Goal: Transaction & Acquisition: Book appointment/travel/reservation

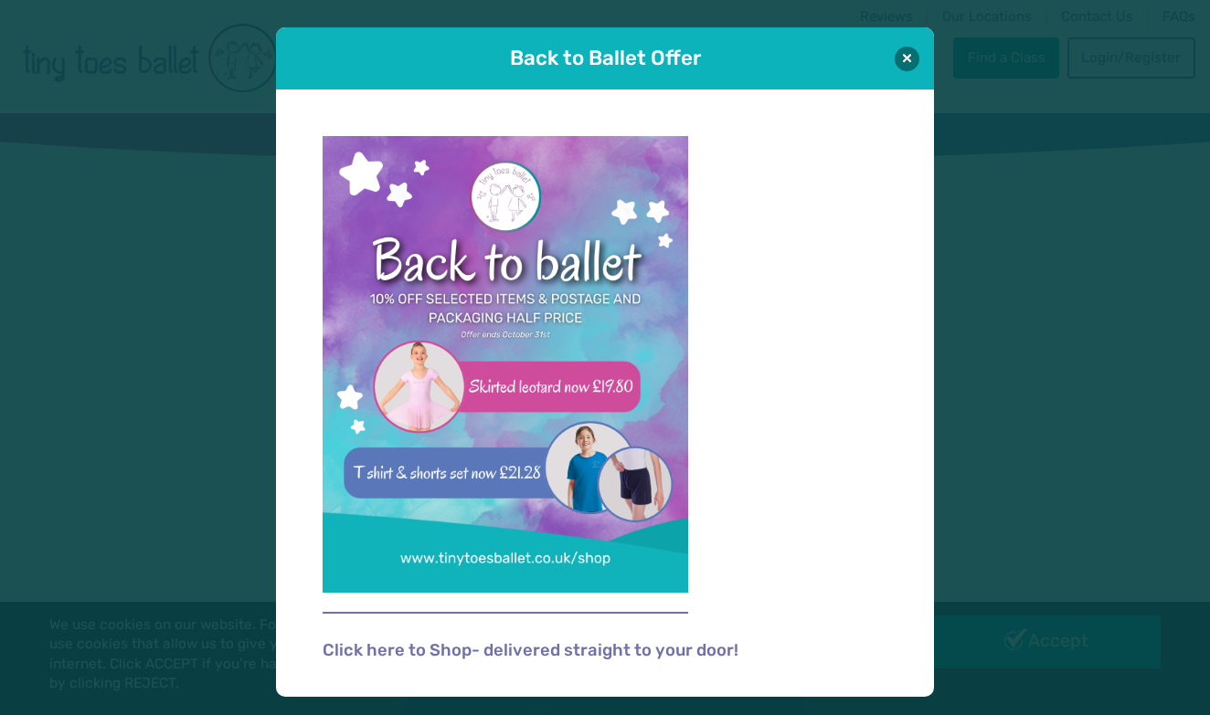
type input "**********"
click at [605, 637] on button "Log in" at bounding box center [605, 640] width 399 height 51
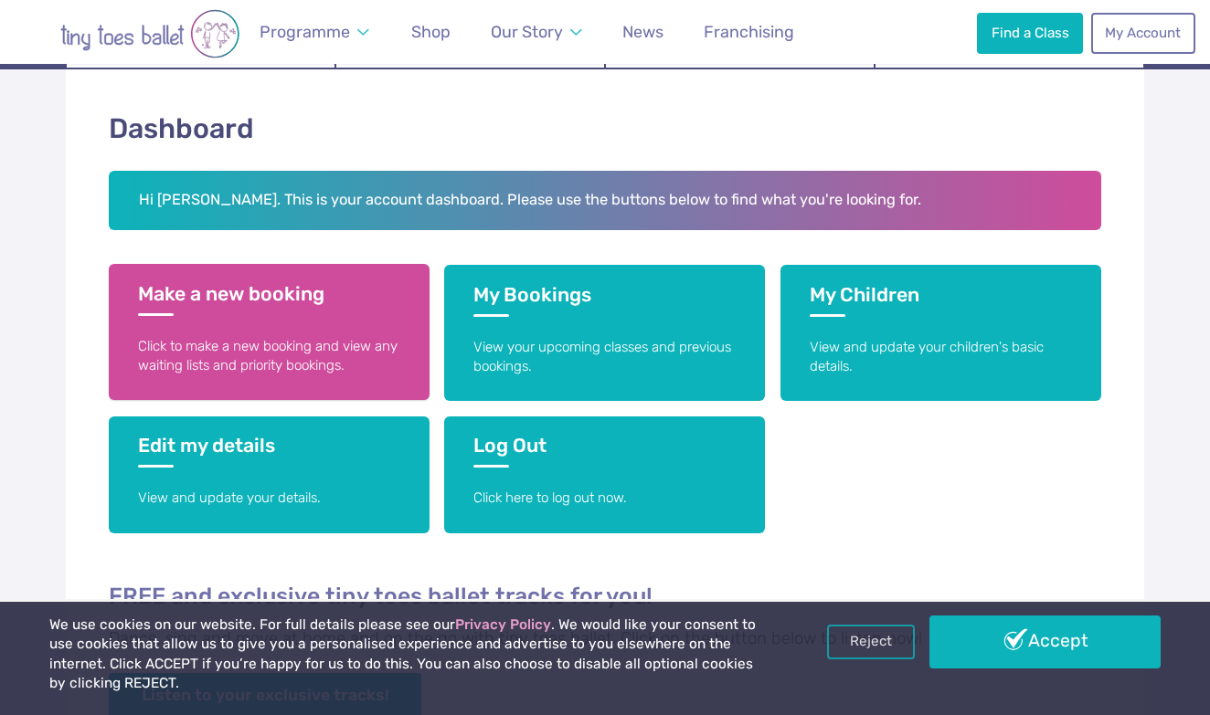
scroll to position [272, 0]
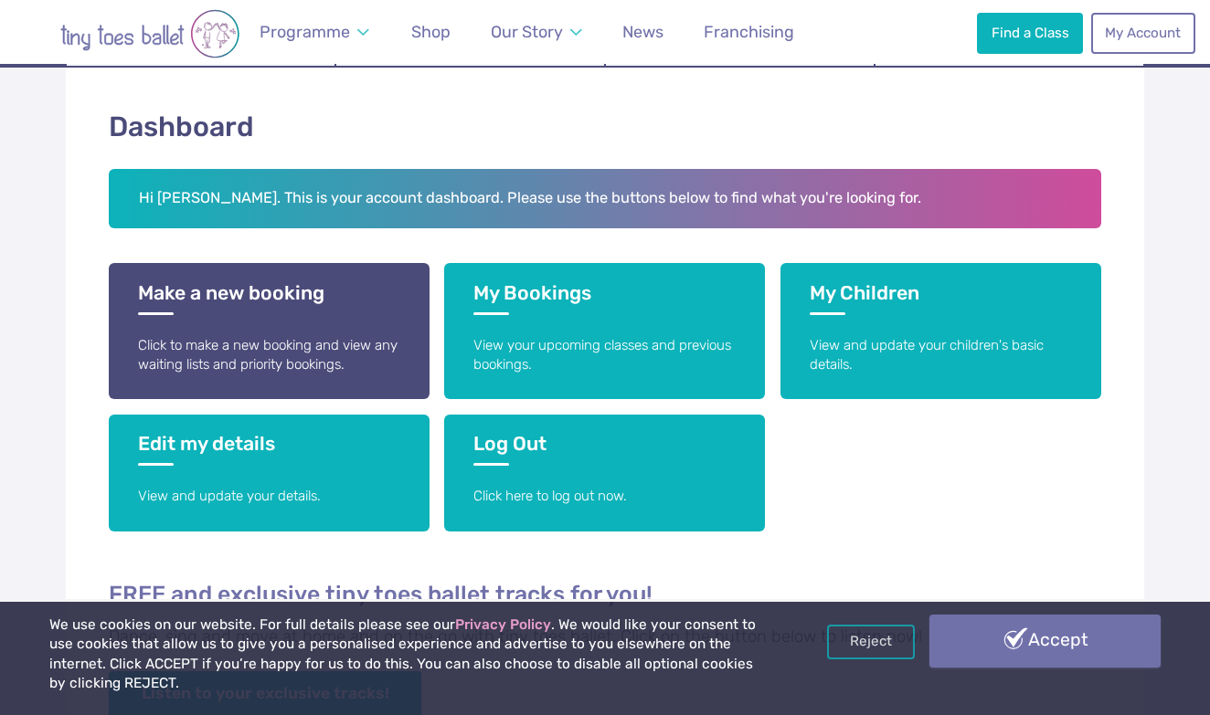
click at [1053, 668] on link "Accept" at bounding box center [1044, 641] width 231 height 53
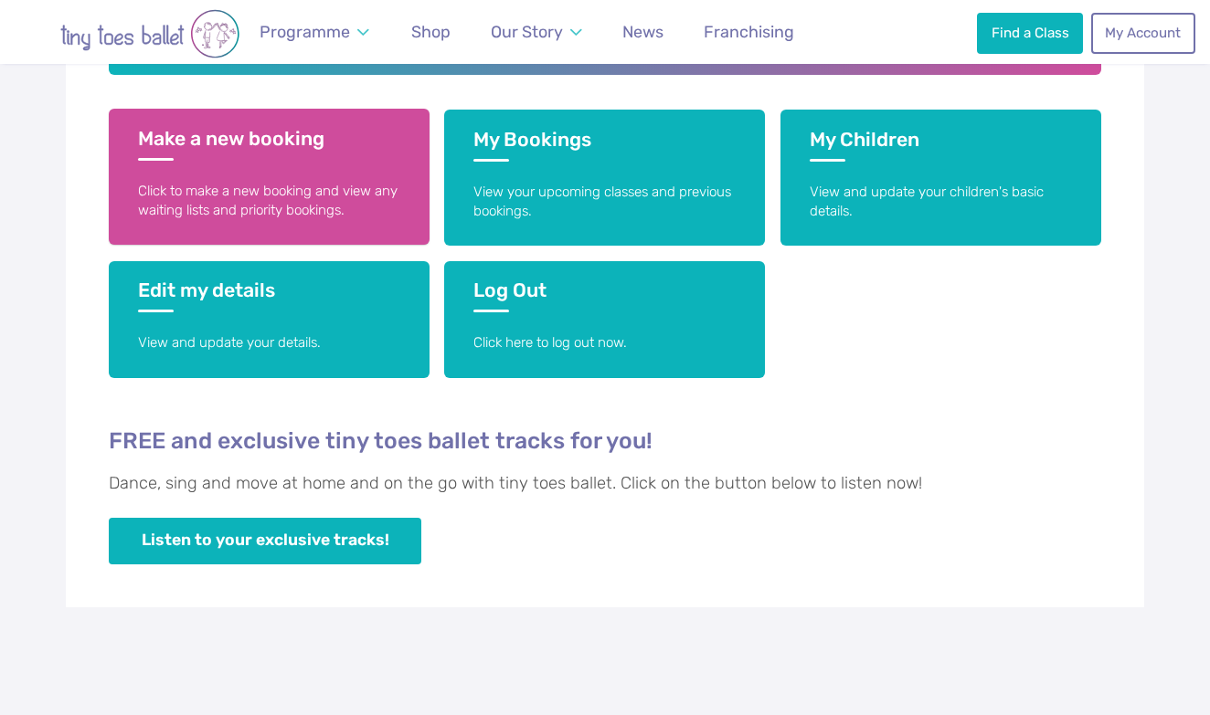
scroll to position [425, 0]
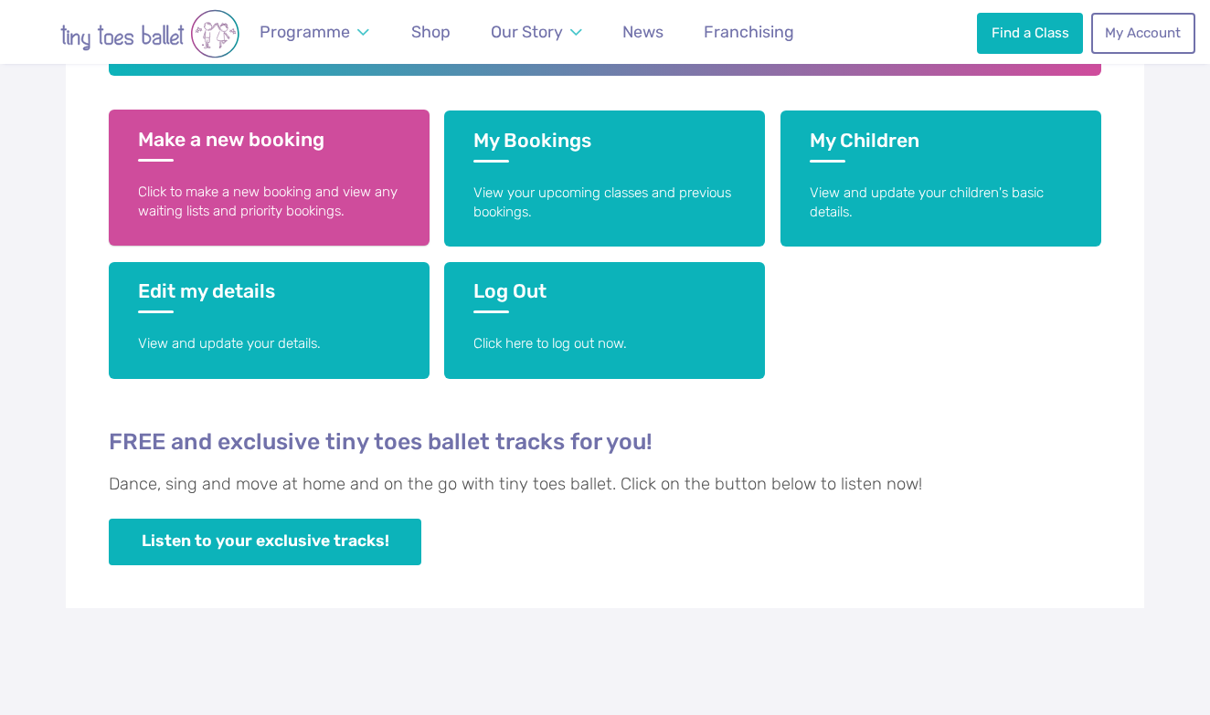
click at [245, 138] on h3 "Make a new booking" at bounding box center [269, 145] width 262 height 34
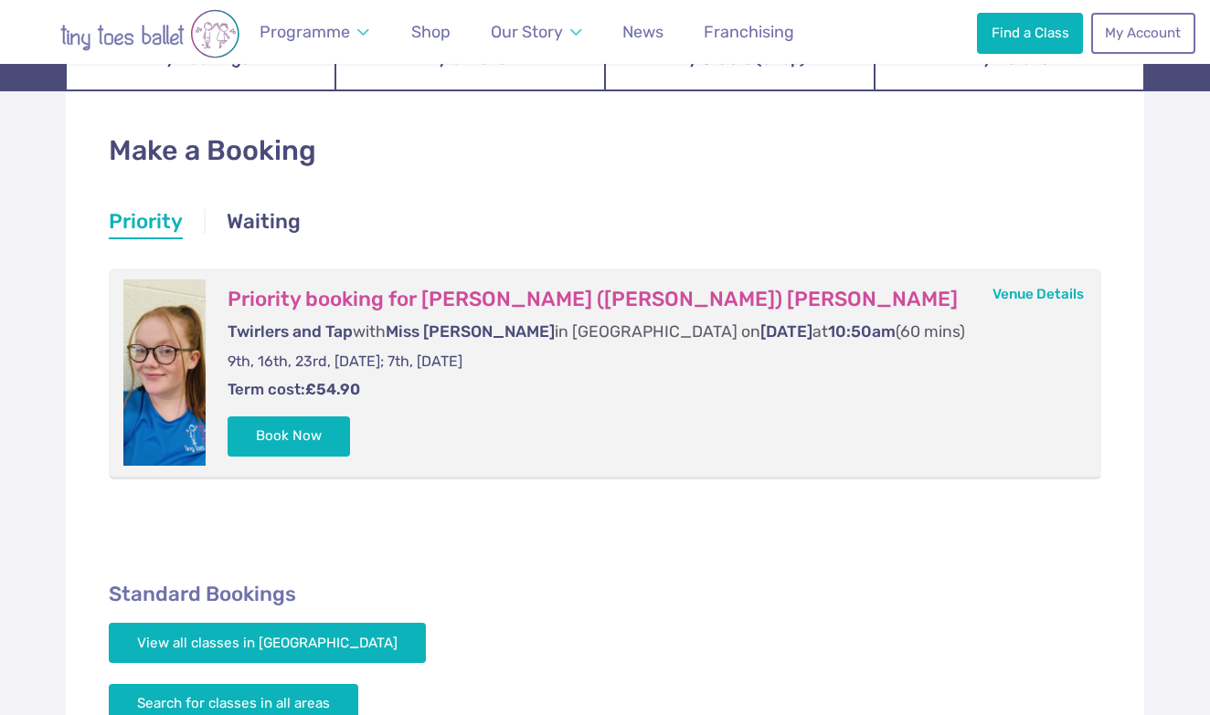
scroll to position [250, 0]
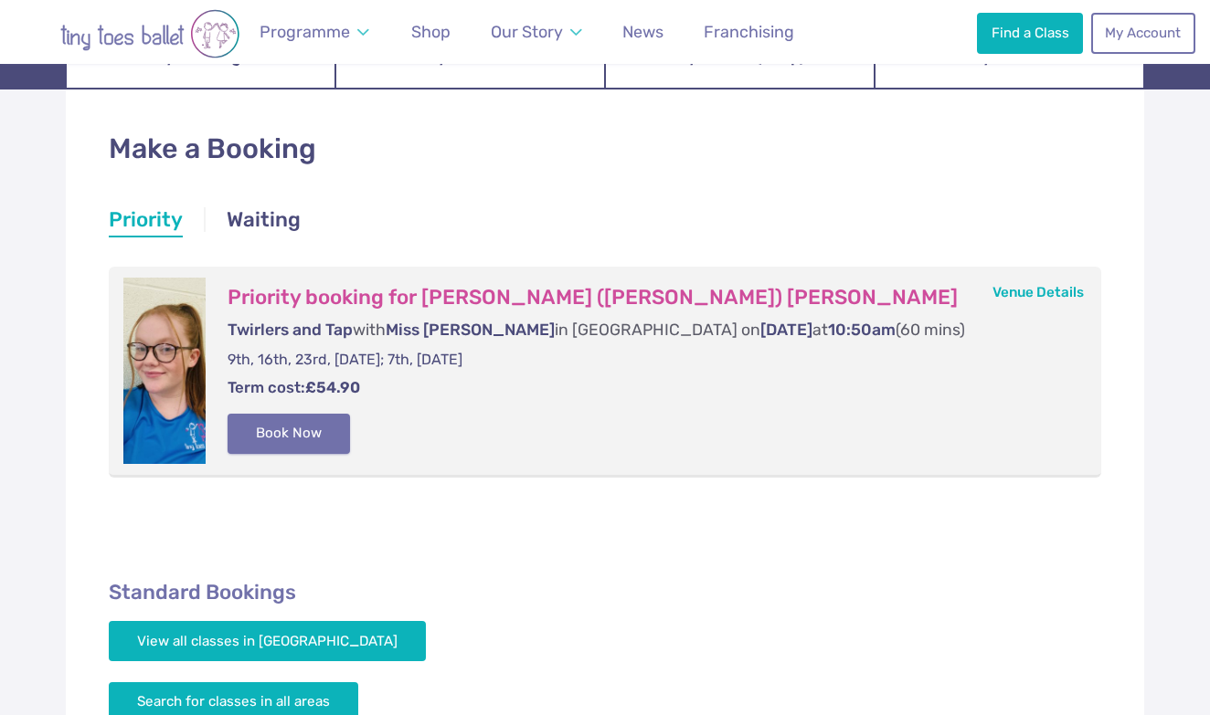
click at [277, 428] on button "Book Now" at bounding box center [289, 434] width 122 height 40
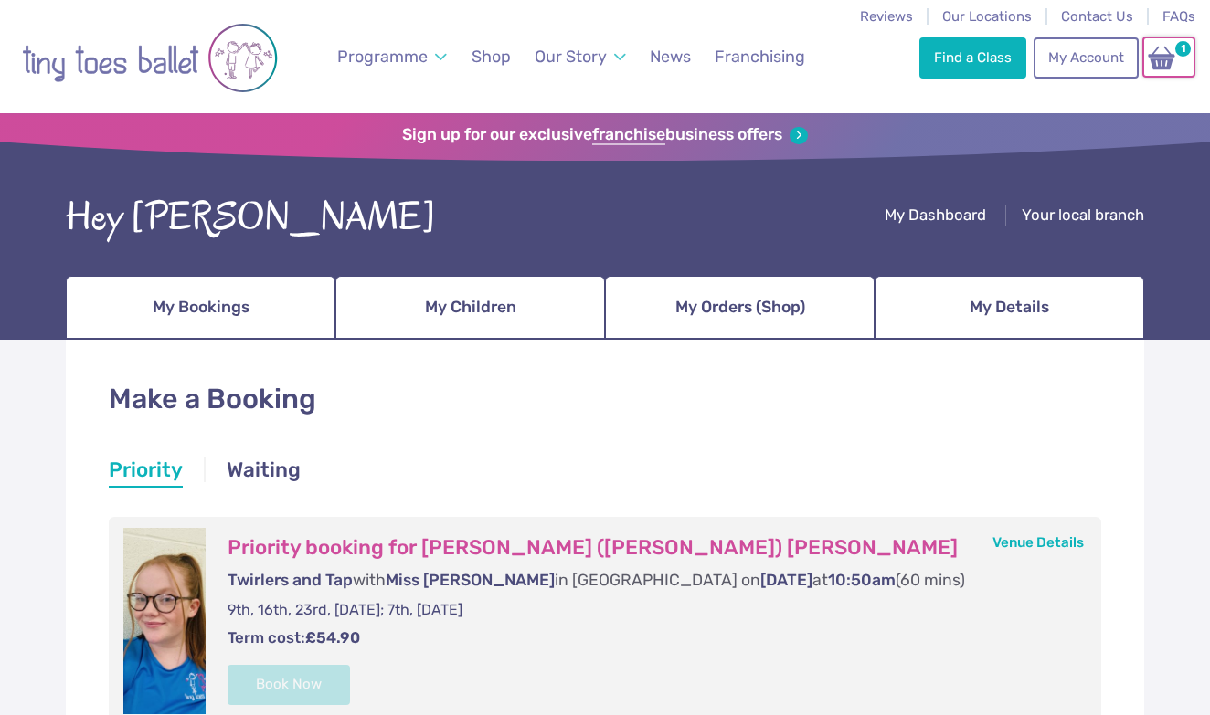
scroll to position [0, 0]
click at [1164, 62] on img at bounding box center [1161, 58] width 35 height 26
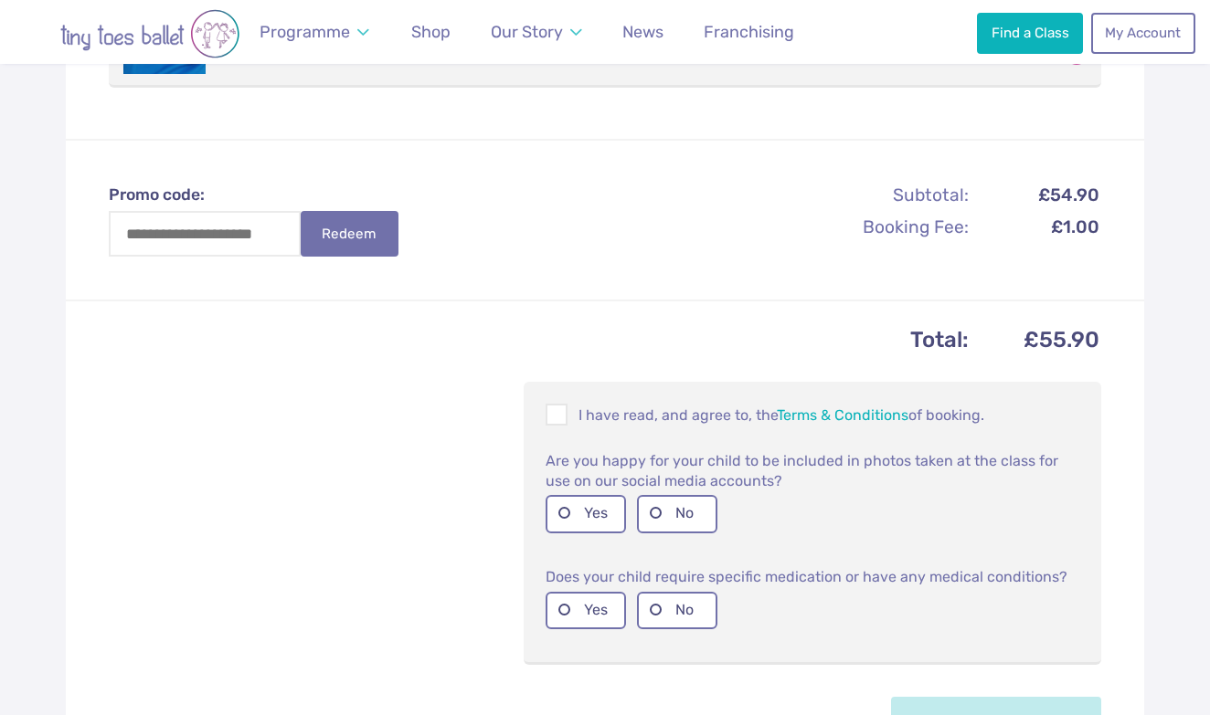
scroll to position [582, 0]
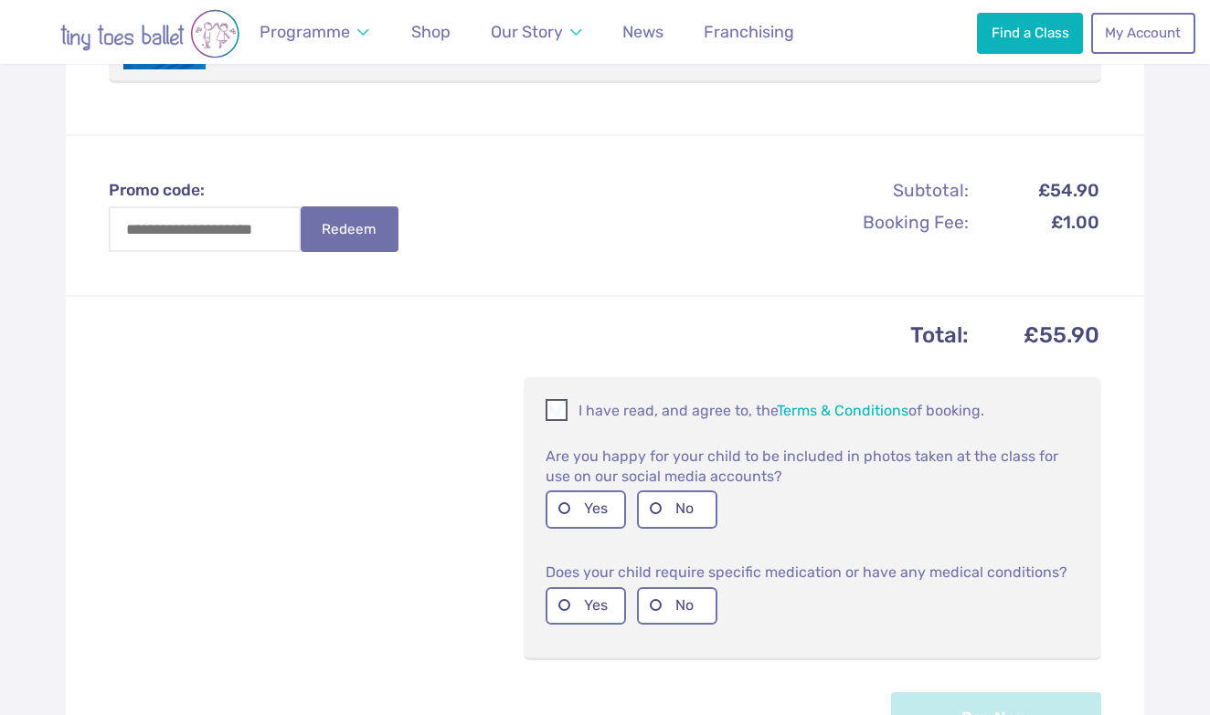
click at [557, 405] on span at bounding box center [557, 413] width 20 height 17
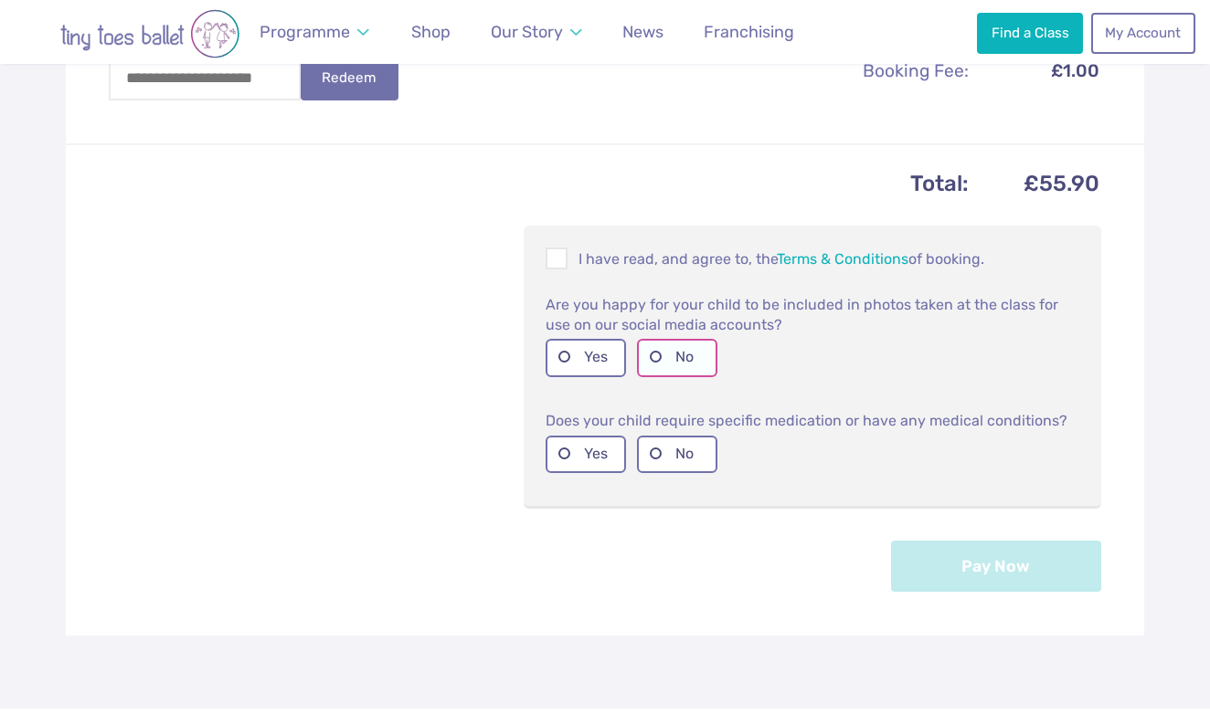
scroll to position [736, 0]
click at [656, 434] on label "No" at bounding box center [677, 452] width 80 height 37
click at [557, 337] on label "Yes" at bounding box center [586, 355] width 80 height 37
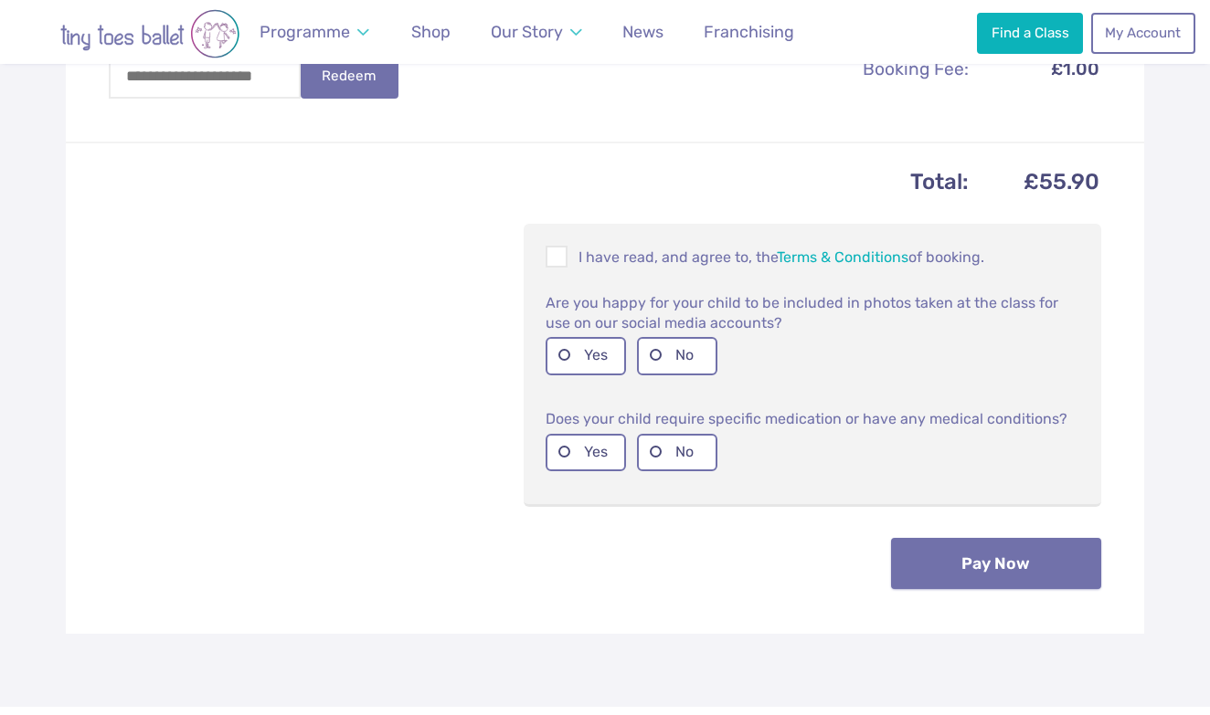
click at [976, 538] on button "Pay Now" at bounding box center [996, 563] width 210 height 51
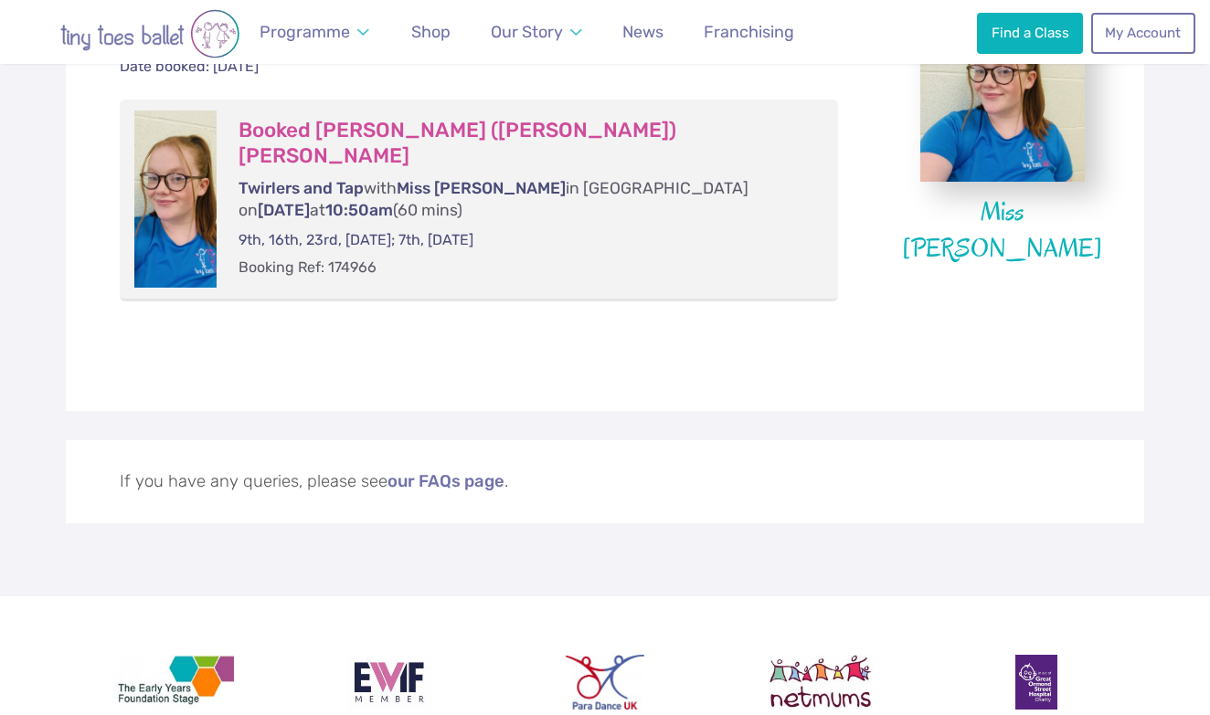
scroll to position [511, 0]
